Goal: Navigation & Orientation: Understand site structure

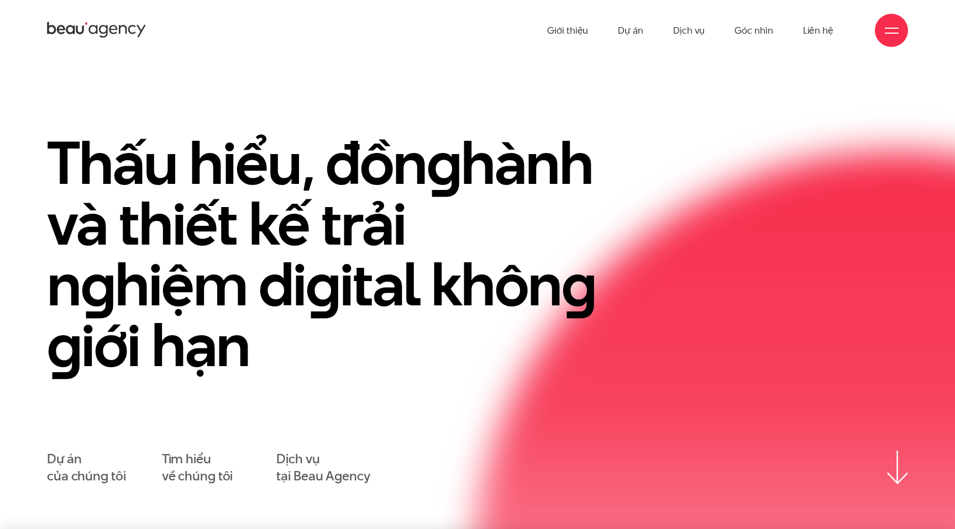
click at [592, 28] on ul "Giới thiệu Dự án Dịch vụ Góc nhìn Liên hệ" at bounding box center [690, 30] width 286 height 61
click at [569, 33] on link "Giới thiệu" at bounding box center [567, 30] width 41 height 61
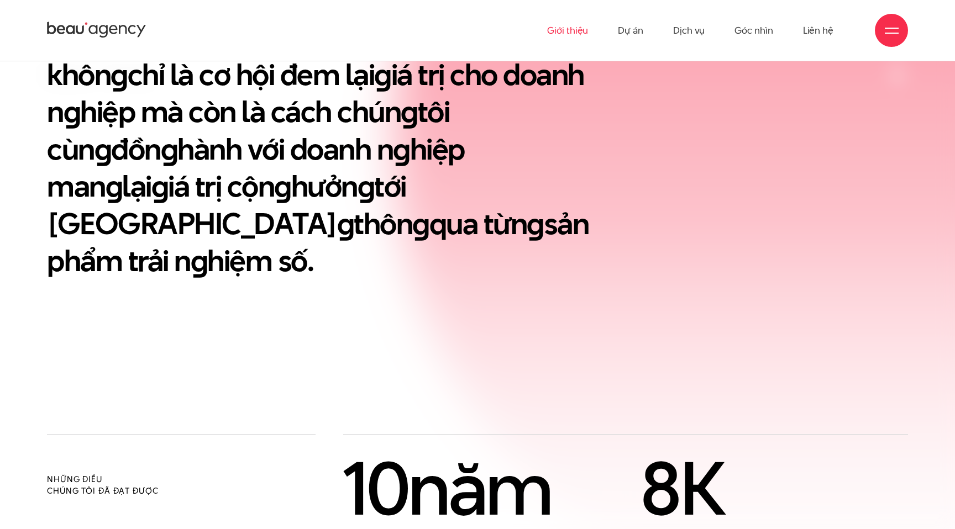
scroll to position [486, 0]
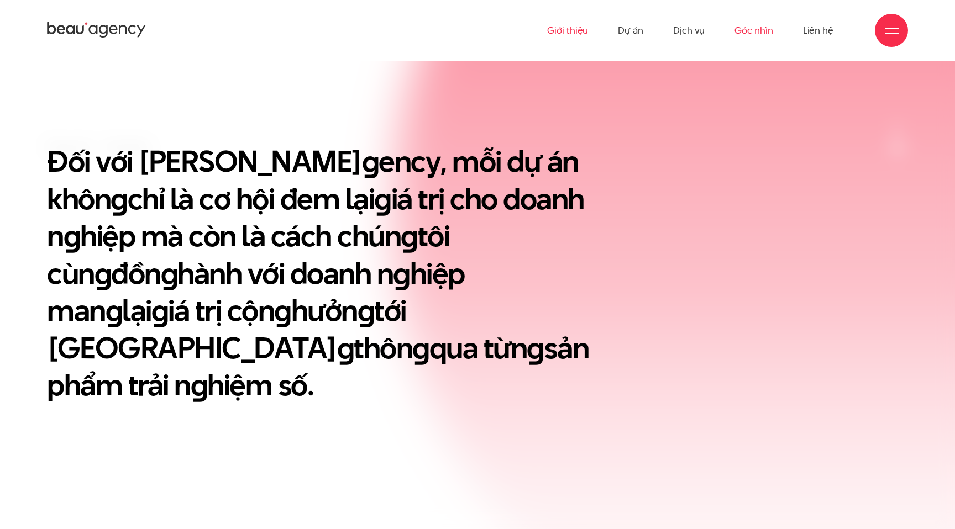
click at [744, 31] on link "Góc nhìn" at bounding box center [753, 30] width 38 height 61
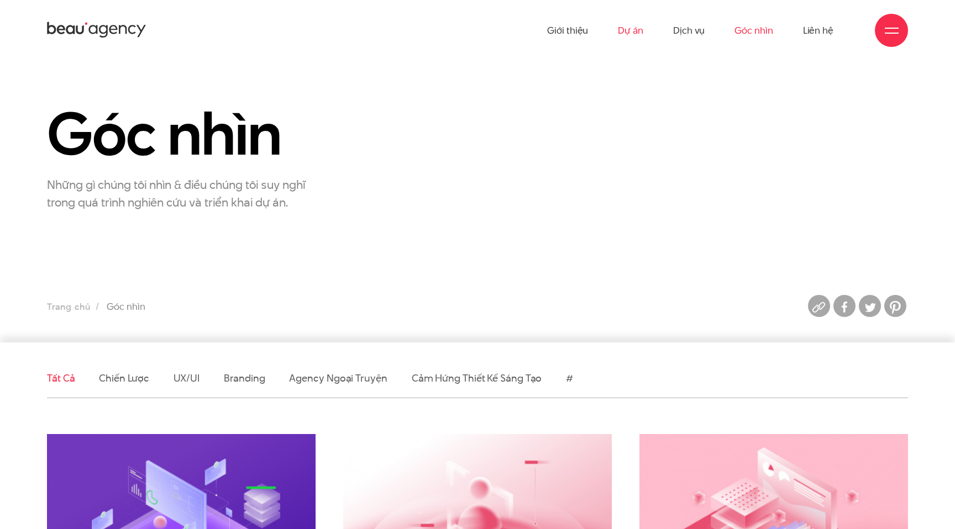
click at [629, 33] on link "Dự án" at bounding box center [630, 30] width 25 height 61
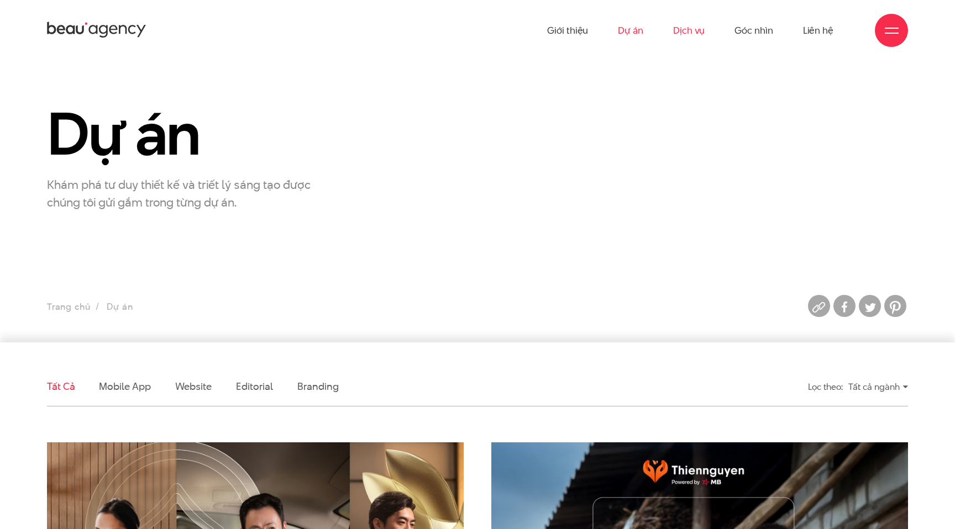
click at [702, 30] on link "Dịch vụ" at bounding box center [688, 30] width 31 height 61
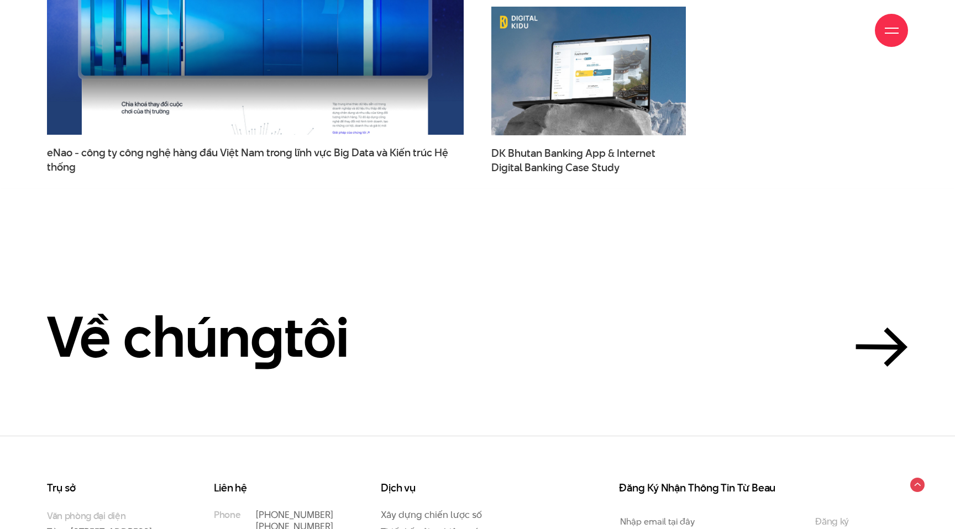
scroll to position [3901, 0]
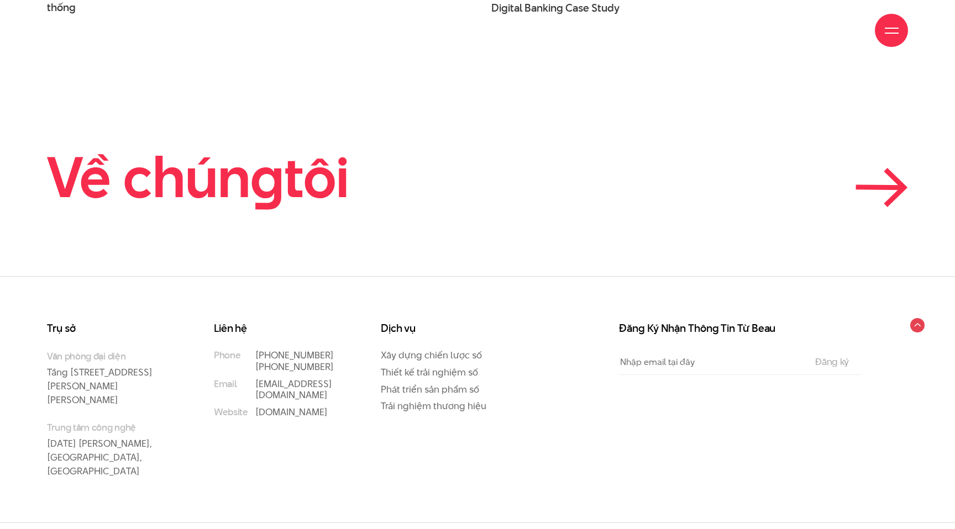
click at [892, 192] on icon at bounding box center [881, 187] width 52 height 39
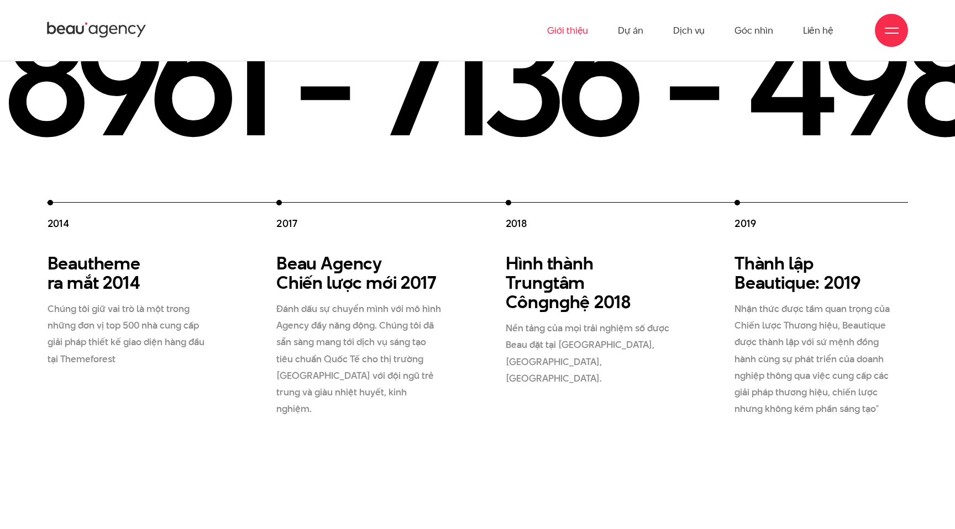
scroll to position [1979, 0]
